Goal: Information Seeking & Learning: Learn about a topic

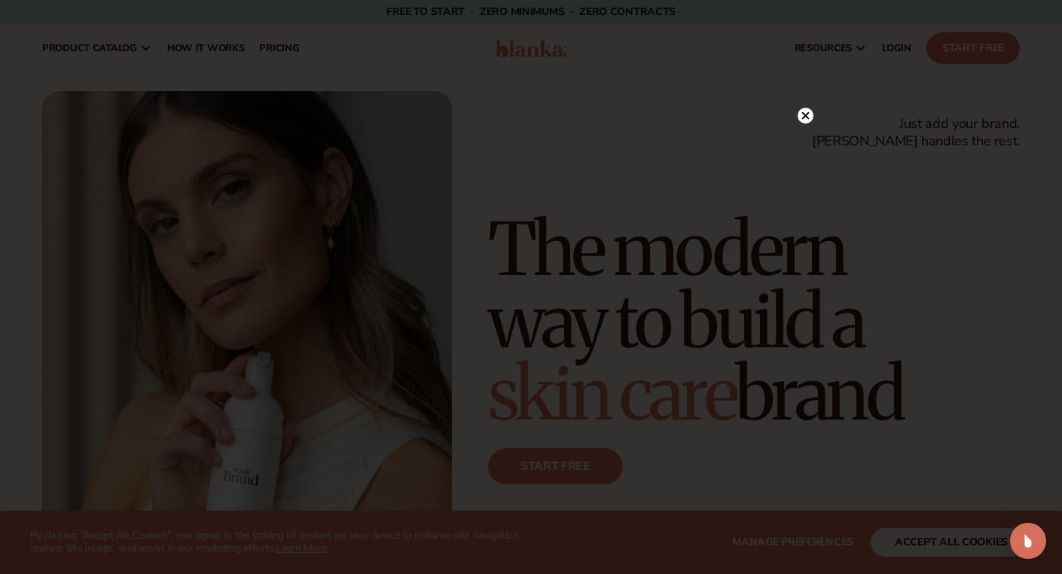
click at [806, 120] on circle at bounding box center [806, 116] width 16 height 16
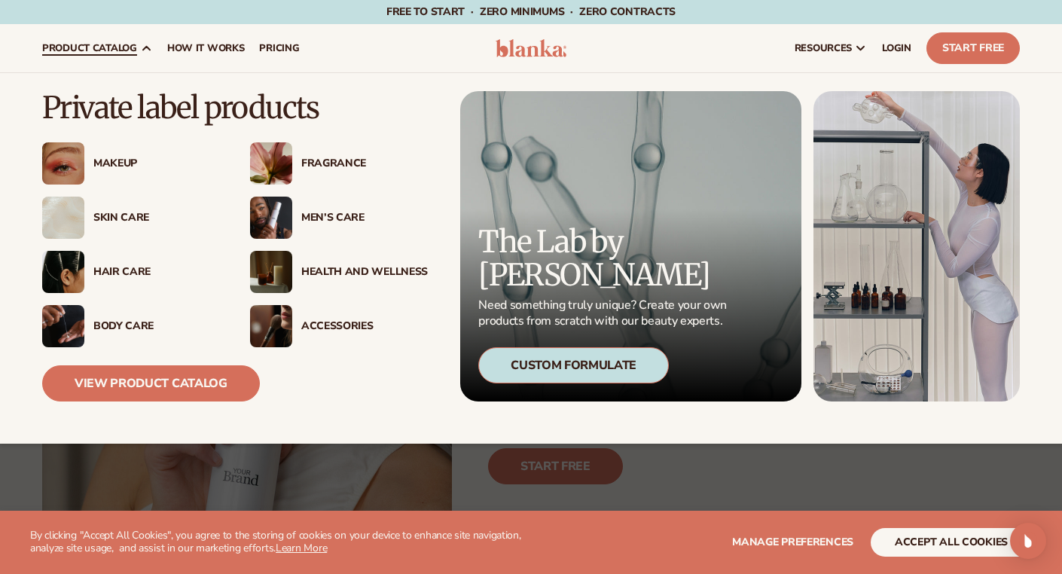
click at [130, 267] on div "Hair Care" at bounding box center [156, 272] width 127 height 13
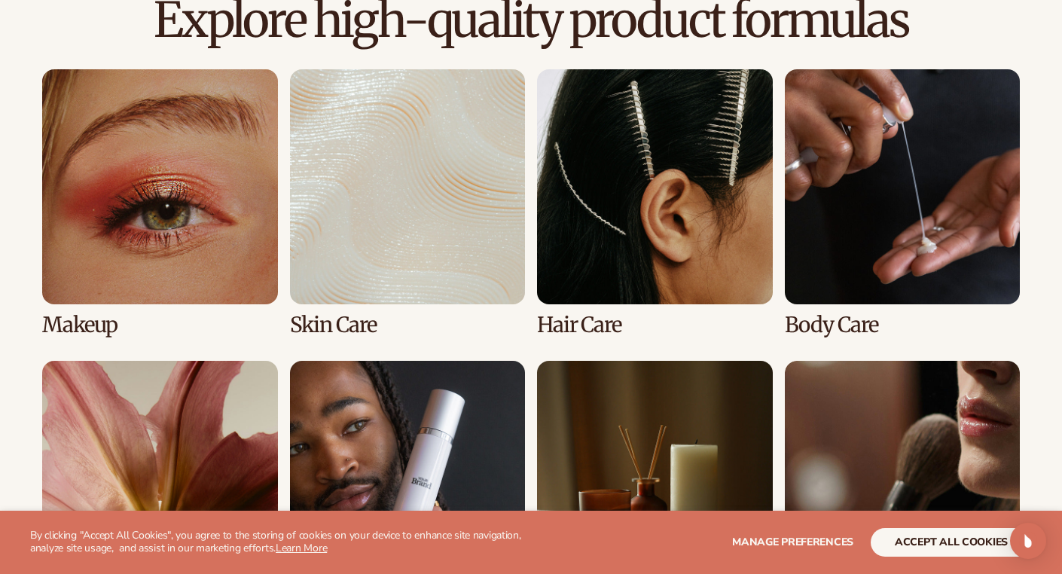
scroll to position [1054, 0]
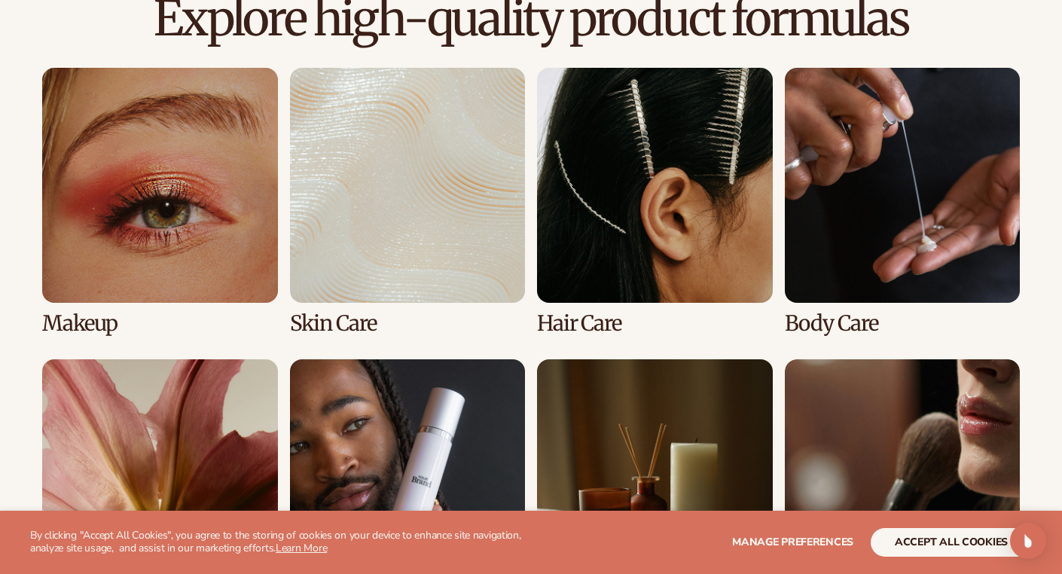
click at [629, 252] on link "3 / 8" at bounding box center [655, 201] width 236 height 267
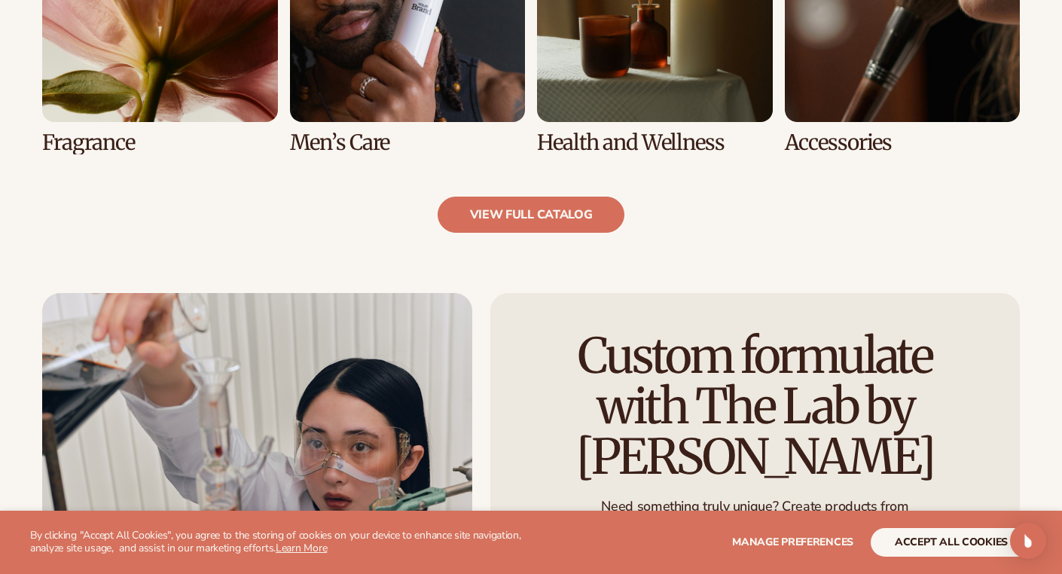
scroll to position [1597, 0]
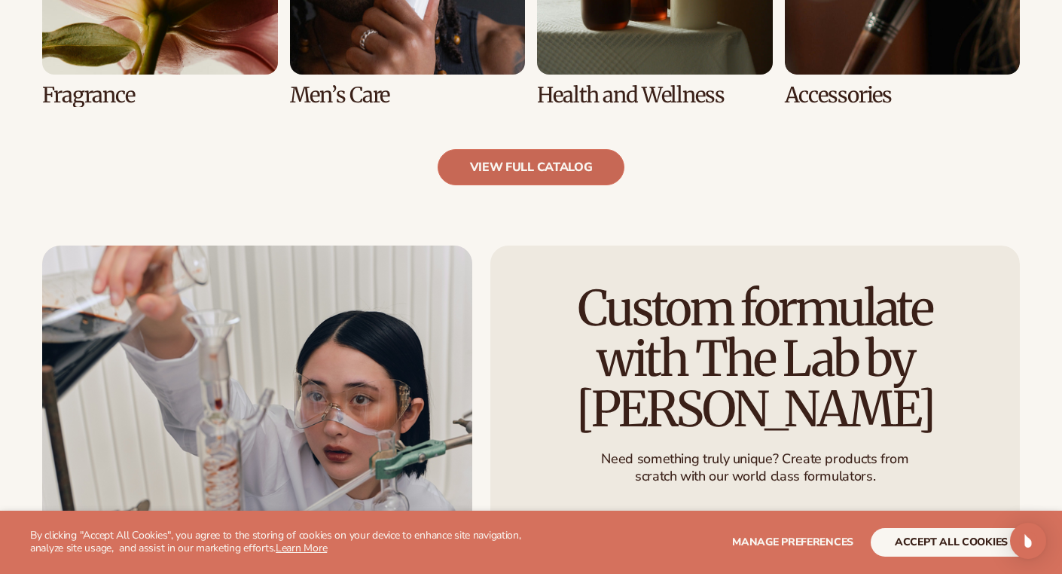
click at [560, 170] on link "view full catalog" at bounding box center [532, 167] width 188 height 36
